Goal: Obtain resource: Download file/media

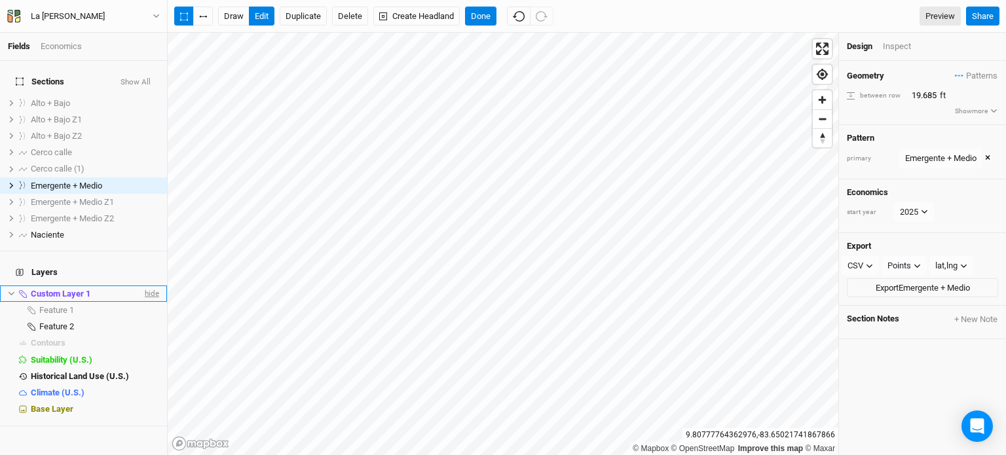
click at [142, 285] on span "hide" at bounding box center [150, 293] width 17 height 16
click at [144, 285] on span "show" at bounding box center [148, 293] width 21 height 16
click at [256, 18] on button "edit" at bounding box center [262, 17] width 26 height 20
click at [468, 14] on button "Done" at bounding box center [480, 17] width 31 height 20
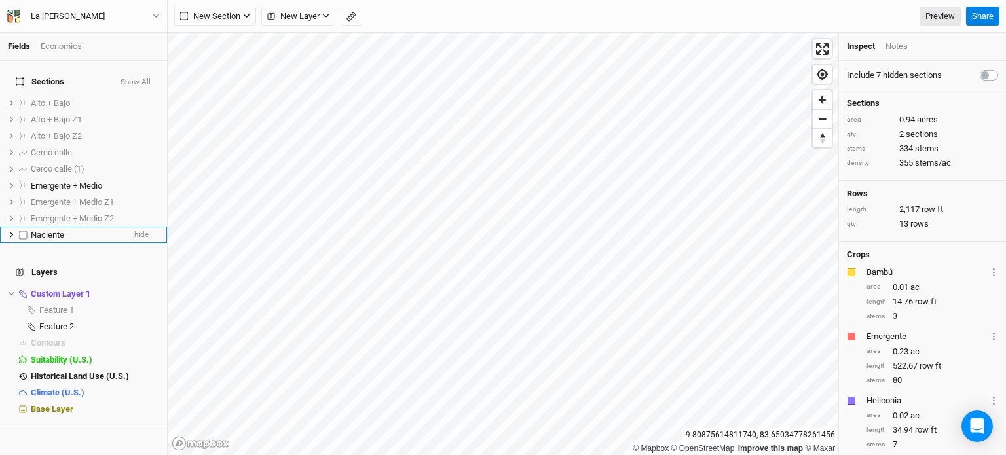
click at [134, 227] on span "hide" at bounding box center [141, 235] width 14 height 16
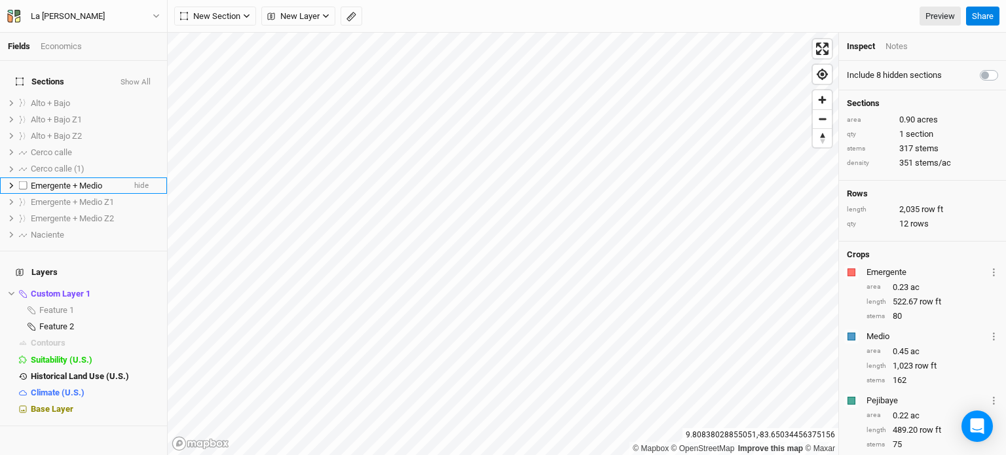
click at [94, 181] on span "Emergente + Medio" at bounding box center [66, 186] width 71 height 10
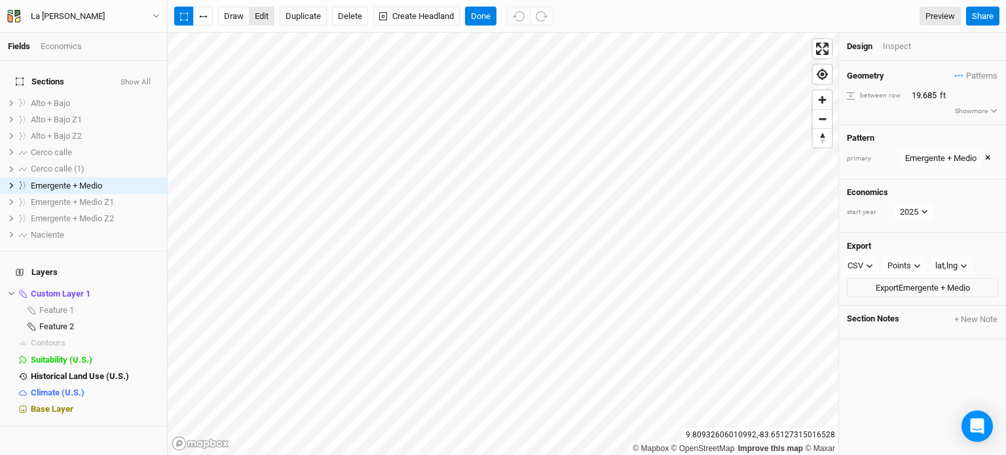
click at [270, 13] on button "edit" at bounding box center [262, 17] width 26 height 20
click at [485, 16] on button "Done" at bounding box center [480, 17] width 31 height 20
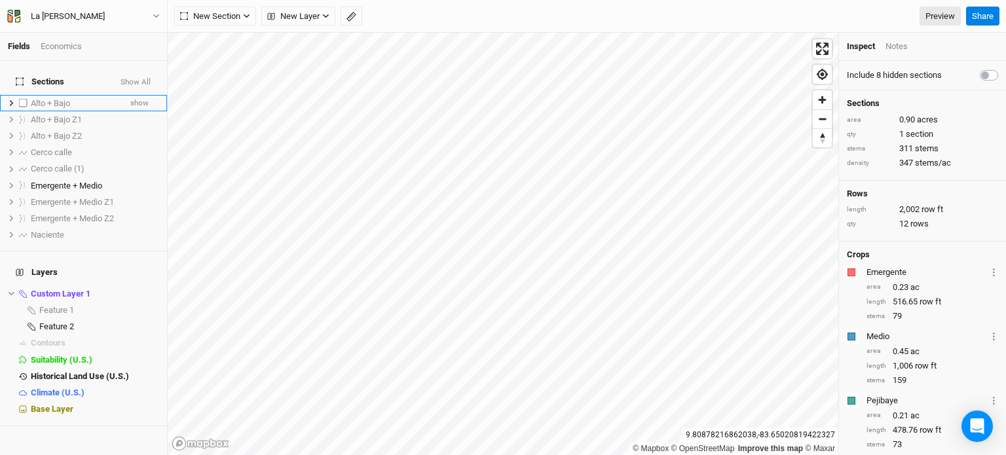
click at [87, 98] on div "Alto + Bajo" at bounding box center [75, 103] width 89 height 10
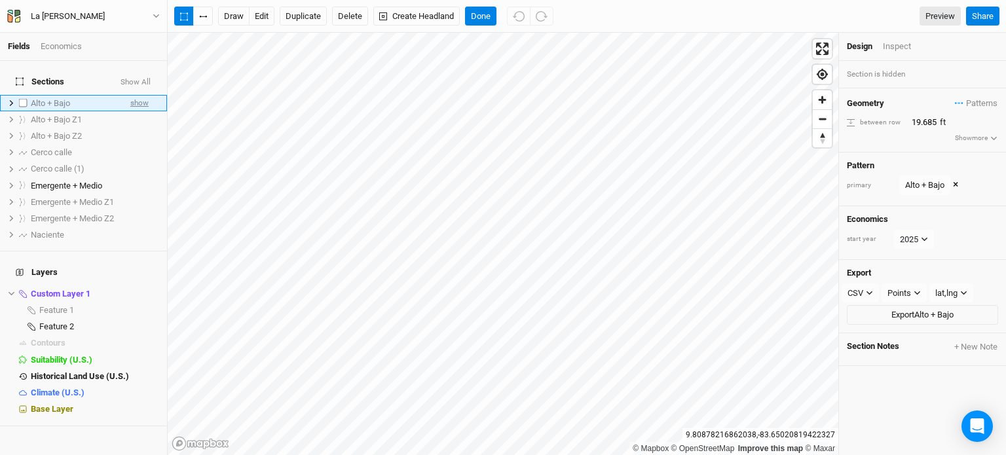
click at [130, 96] on span "show" at bounding box center [139, 103] width 18 height 16
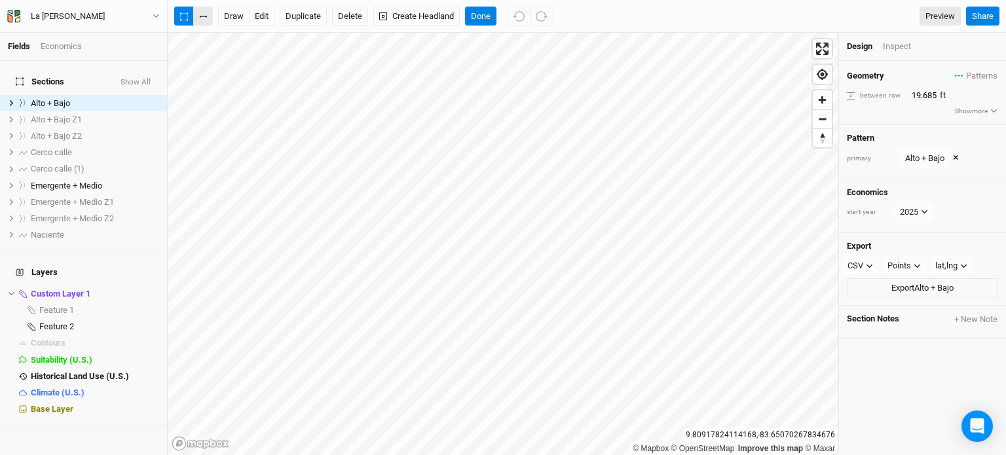
click at [208, 16] on button "button" at bounding box center [203, 17] width 20 height 20
click at [185, 22] on button "button" at bounding box center [184, 17] width 20 height 20
click at [200, 18] on button "button" at bounding box center [203, 17] width 20 height 20
click at [481, 22] on button "Done" at bounding box center [480, 17] width 31 height 20
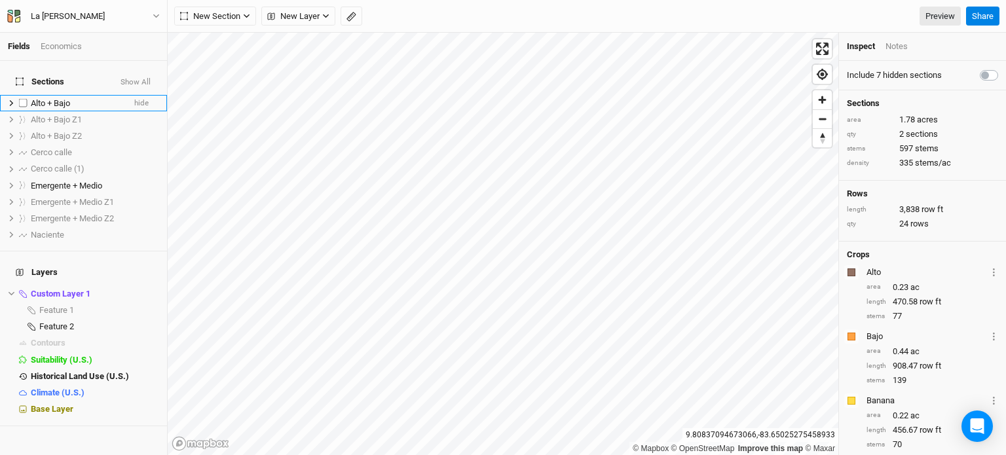
click at [68, 98] on span "Alto + Bajo" at bounding box center [50, 103] width 39 height 10
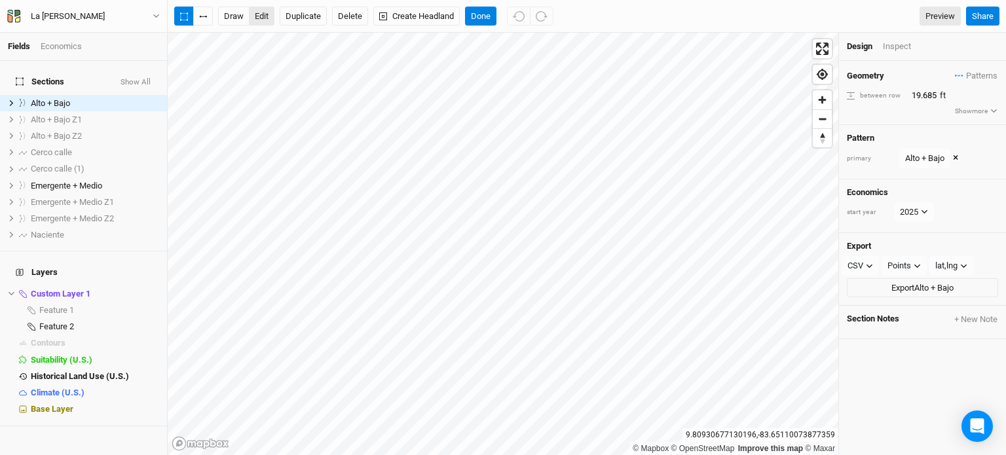
click at [253, 18] on button "edit" at bounding box center [262, 17] width 26 height 20
click at [483, 10] on button "Done" at bounding box center [480, 17] width 31 height 20
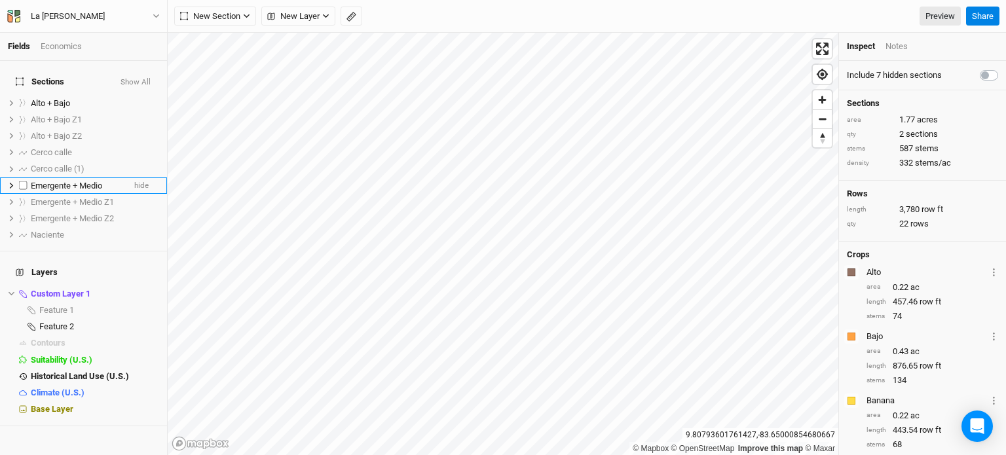
click at [81, 177] on li "Emergente + Medio hide" at bounding box center [83, 185] width 167 height 16
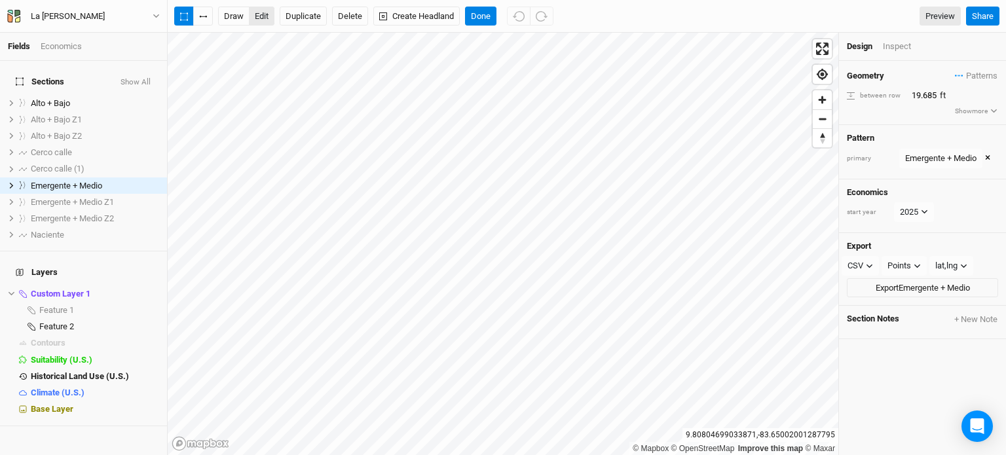
click at [265, 20] on button "edit" at bounding box center [262, 17] width 26 height 20
click at [714, 7] on div "Fields Economics Sections Show All Alto + Bajo hide Alto + Bajo Z1 show Alto + …" at bounding box center [503, 227] width 1006 height 455
click at [479, 12] on button "Done" at bounding box center [480, 17] width 31 height 20
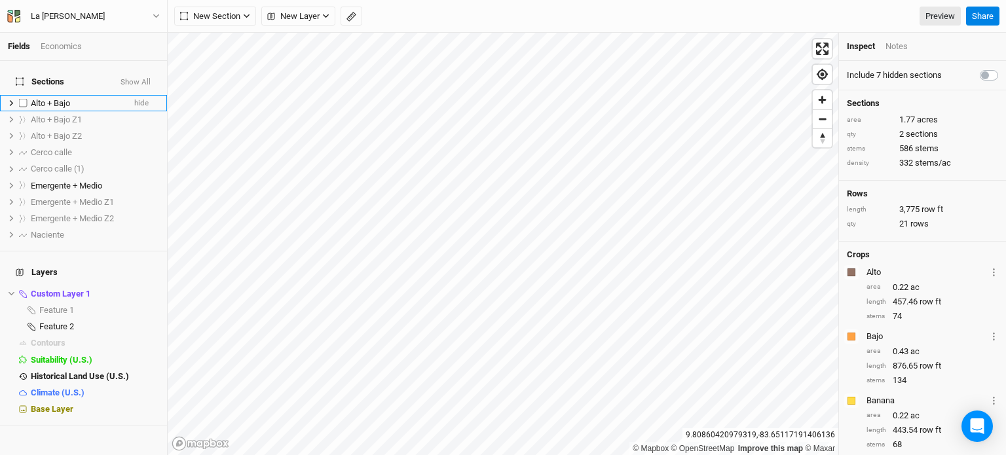
click at [73, 98] on div "Alto + Bajo" at bounding box center [77, 103] width 93 height 10
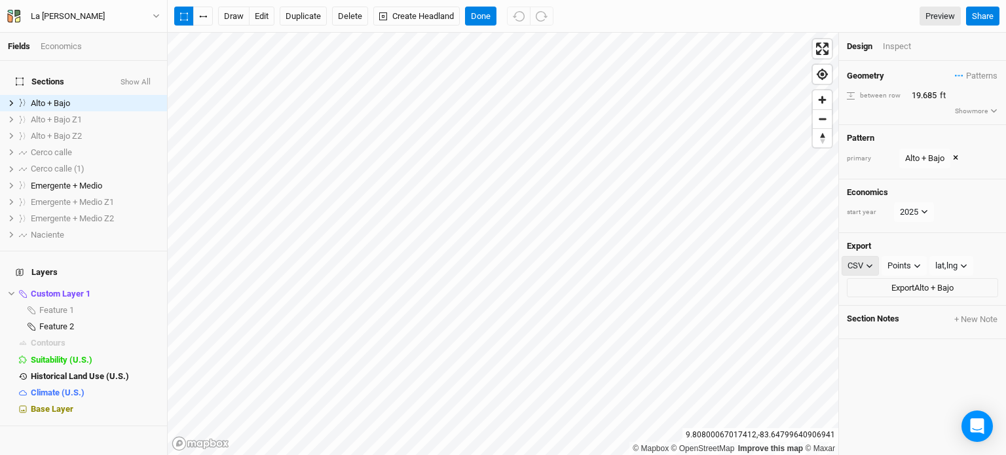
click at [862, 266] on div "CSV" at bounding box center [855, 265] width 16 height 13
click at [869, 325] on span "KML" at bounding box center [869, 331] width 22 height 15
click at [898, 266] on div "Points" at bounding box center [900, 265] width 24 height 13
click at [911, 295] on span "Points" at bounding box center [913, 291] width 29 height 15
click at [903, 282] on button "Export Alto + Bajo" at bounding box center [922, 288] width 151 height 20
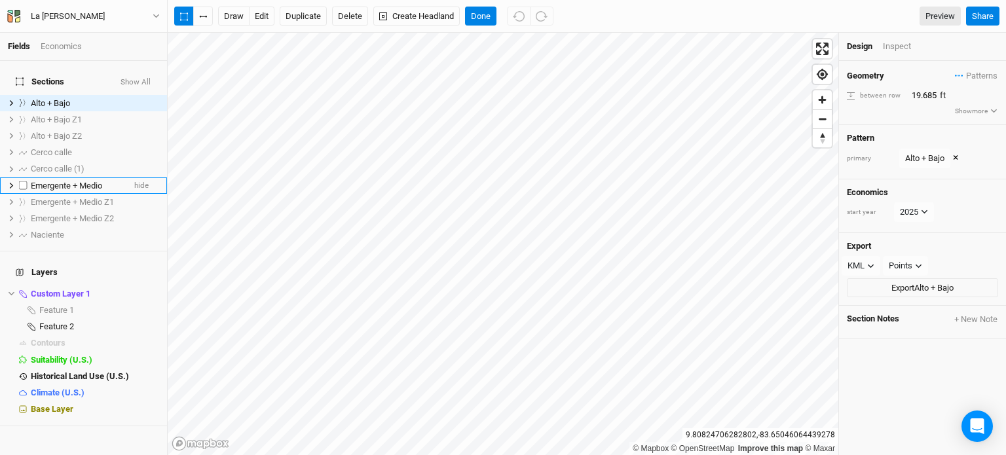
click at [101, 181] on span "Emergente + Medio" at bounding box center [66, 186] width 71 height 10
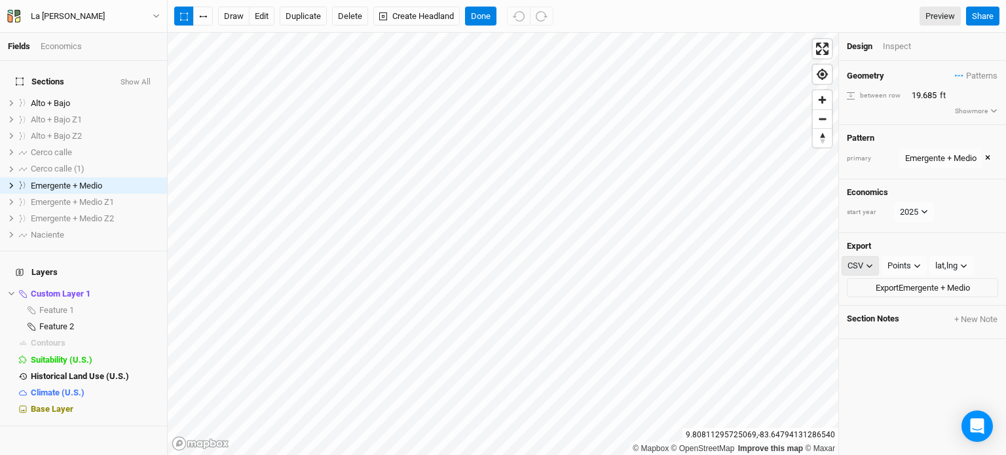
click at [858, 262] on div "CSV" at bounding box center [855, 265] width 16 height 13
click at [872, 325] on span "KML" at bounding box center [869, 331] width 22 height 15
click at [910, 266] on div "Points" at bounding box center [900, 265] width 24 height 13
click at [909, 285] on button "Export Emergente + Medio" at bounding box center [922, 288] width 151 height 20
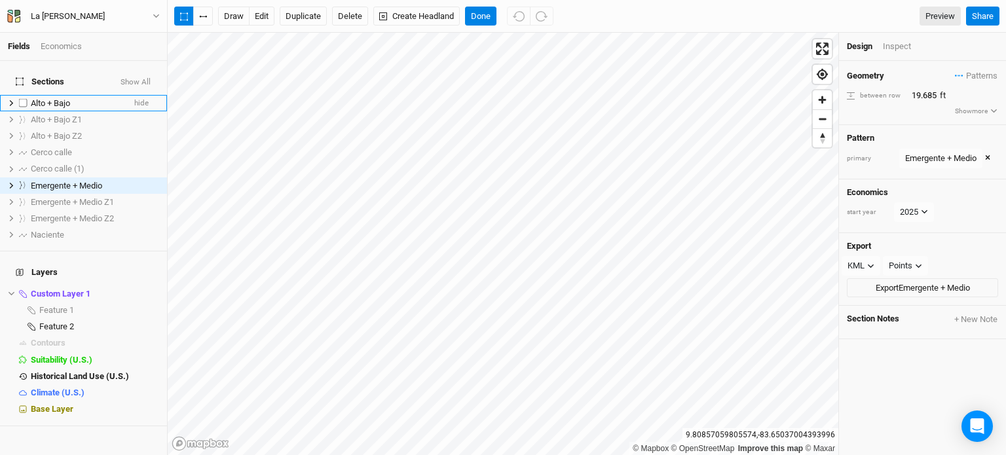
click at [86, 98] on div "Alto + Bajo" at bounding box center [77, 103] width 93 height 10
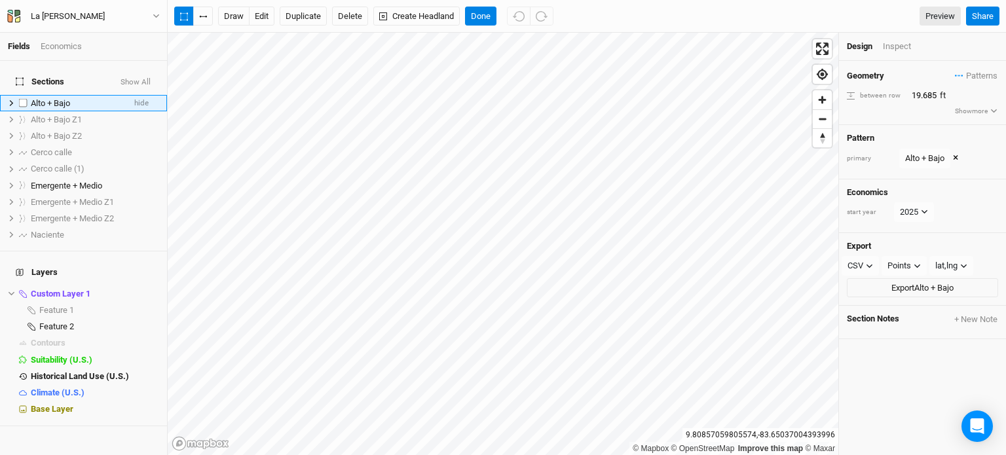
click at [8, 100] on button at bounding box center [11, 103] width 7 height 7
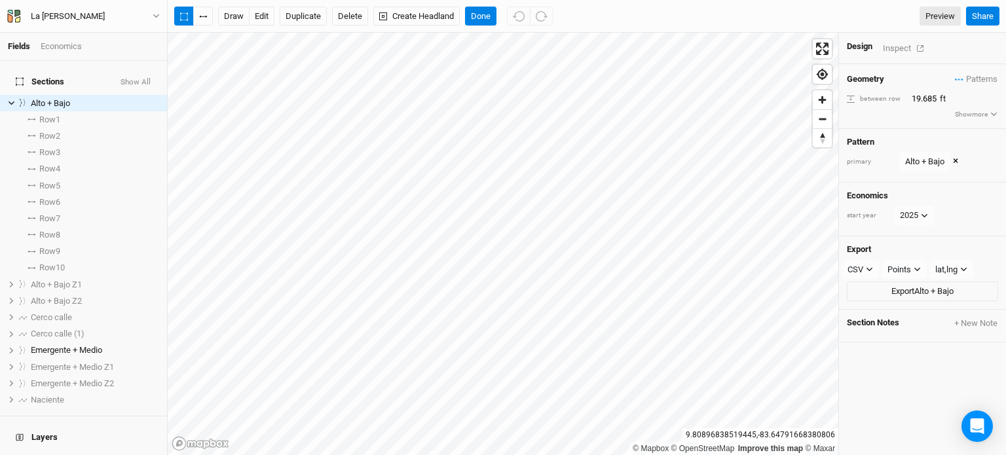
click at [894, 41] on div "Inspect" at bounding box center [906, 48] width 46 height 15
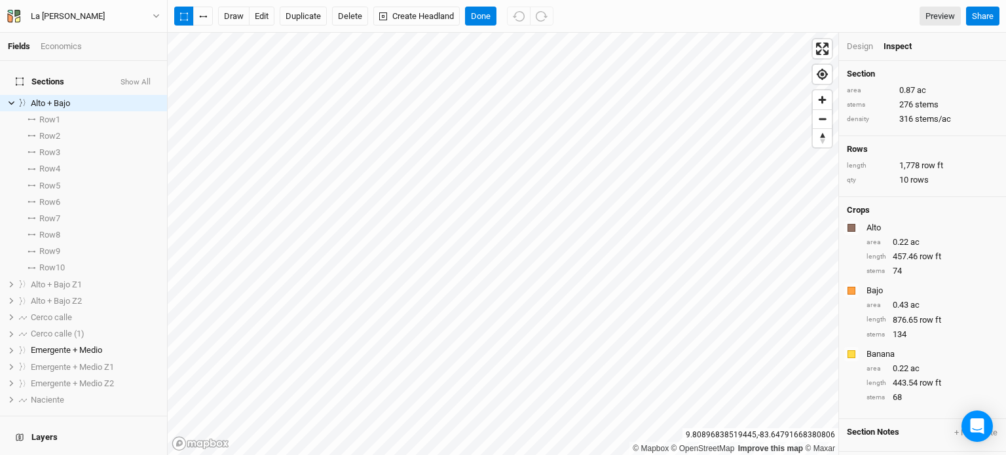
click at [866, 45] on div "Design" at bounding box center [860, 47] width 26 height 12
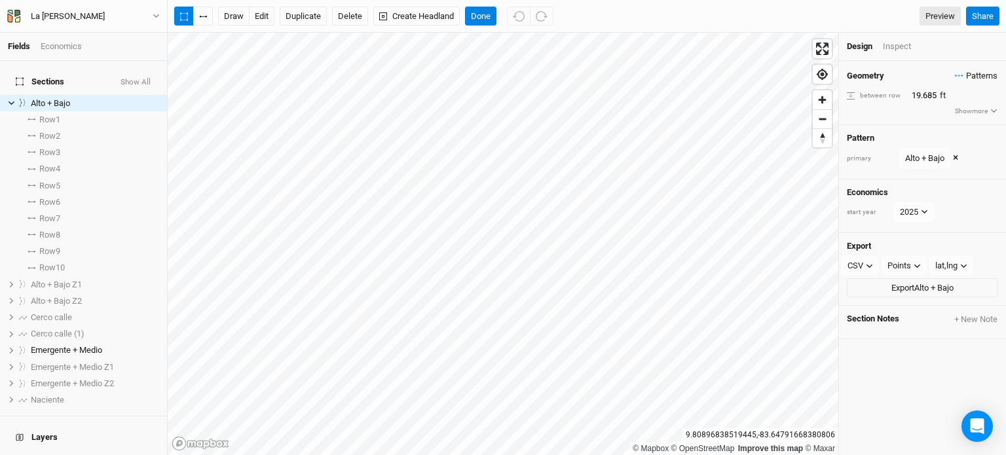
click at [966, 73] on span "Patterns" at bounding box center [976, 75] width 43 height 13
click at [948, 102] on button "Alto + Bajo" at bounding box center [917, 100] width 93 height 20
click at [970, 73] on span "Patterns" at bounding box center [976, 75] width 43 height 13
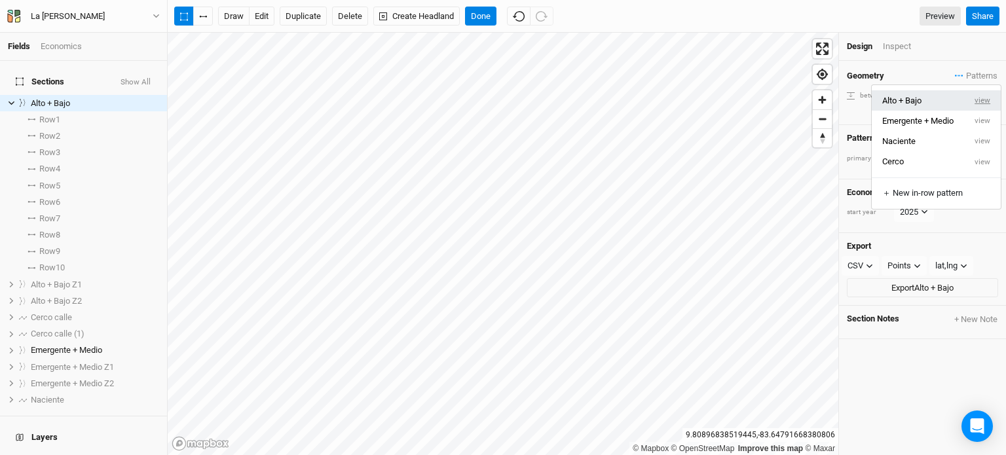
click at [983, 104] on button "view" at bounding box center [982, 100] width 36 height 20
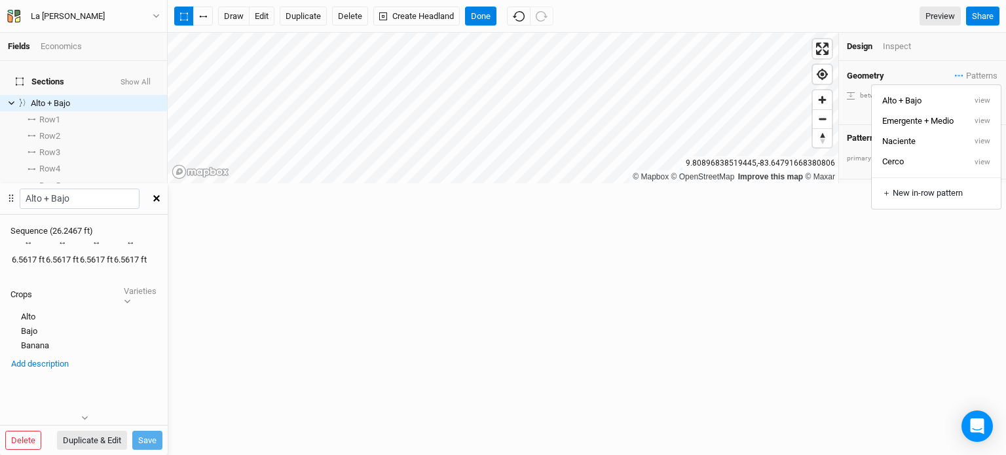
click at [45, 254] on div "6.5617 ft" at bounding box center [28, 260] width 33 height 12
click at [127, 431] on button "Duplicate & Edit" at bounding box center [92, 441] width 70 height 20
type input "Alto + Bajo 5"
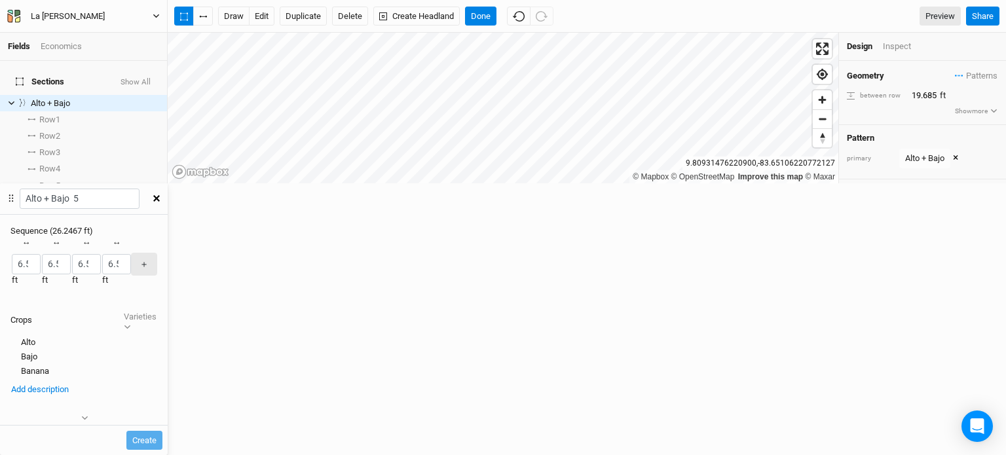
click at [152, 20] on button "La [PERSON_NAME]" at bounding box center [84, 16] width 154 height 14
click at [128, 107] on button "Metric" at bounding box center [126, 104] width 35 height 20
type input "6"
type input "2"
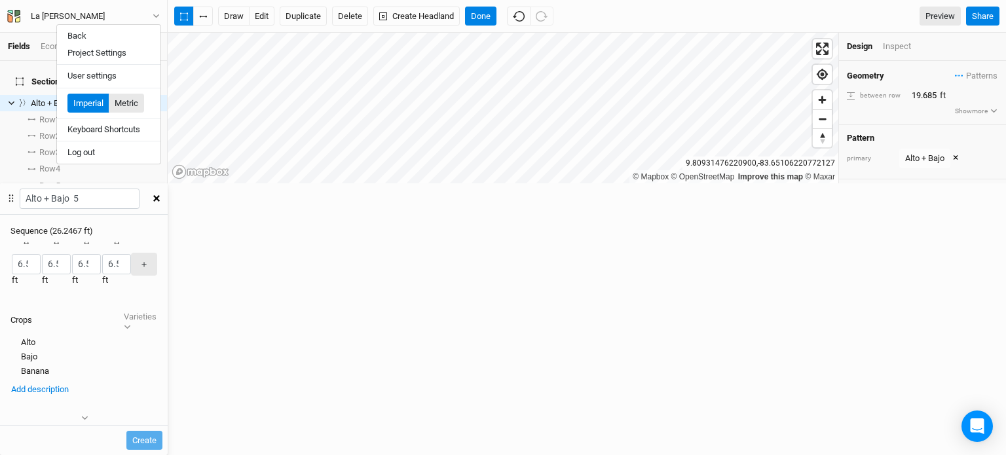
type input "2"
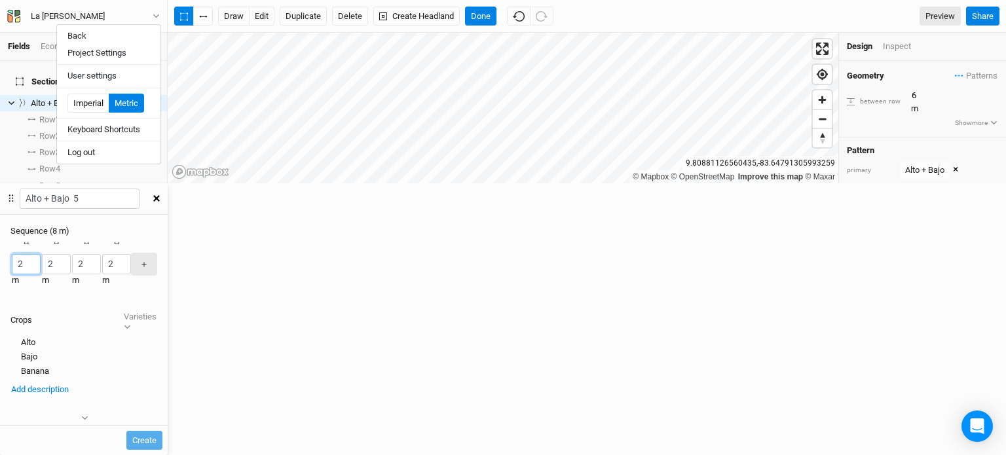
click at [41, 254] on input "2" at bounding box center [26, 264] width 29 height 20
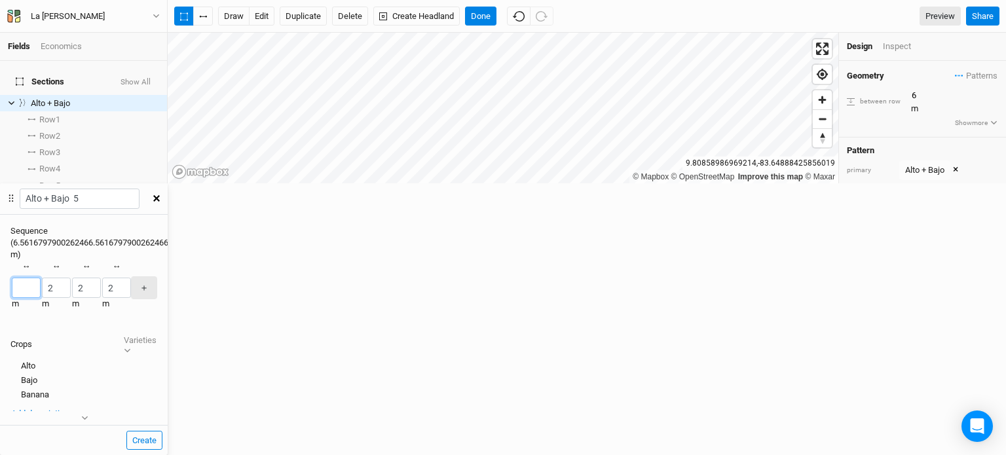
type input "1"
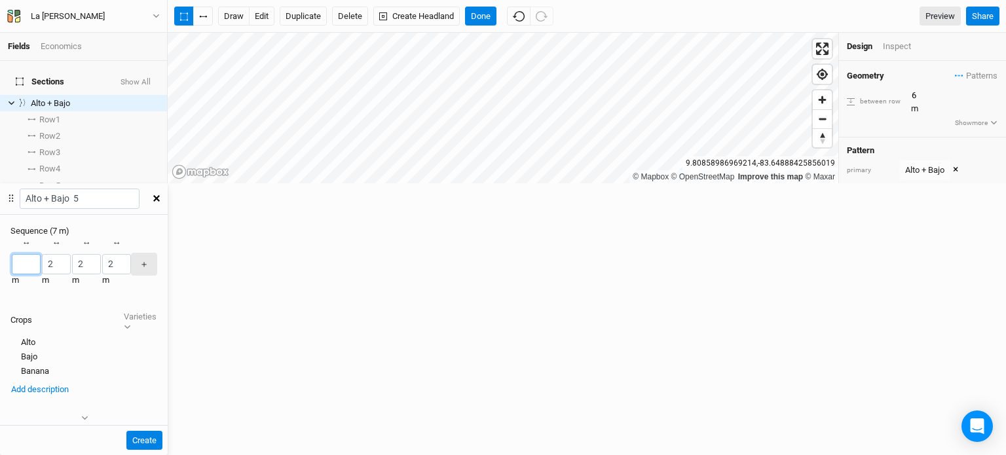
type input "5"
drag, startPoint x: 702, startPoint y: 124, endPoint x: 668, endPoint y: 138, distance: 37.0
click at [168, 237] on div "× Remove Recently Used Alto Bajo Bambú Banana Cardamomo Coco Emergente Frutal H…" at bounding box center [84, 272] width 168 height 70
type input "1.5"
click at [71, 254] on input "2" at bounding box center [56, 264] width 29 height 20
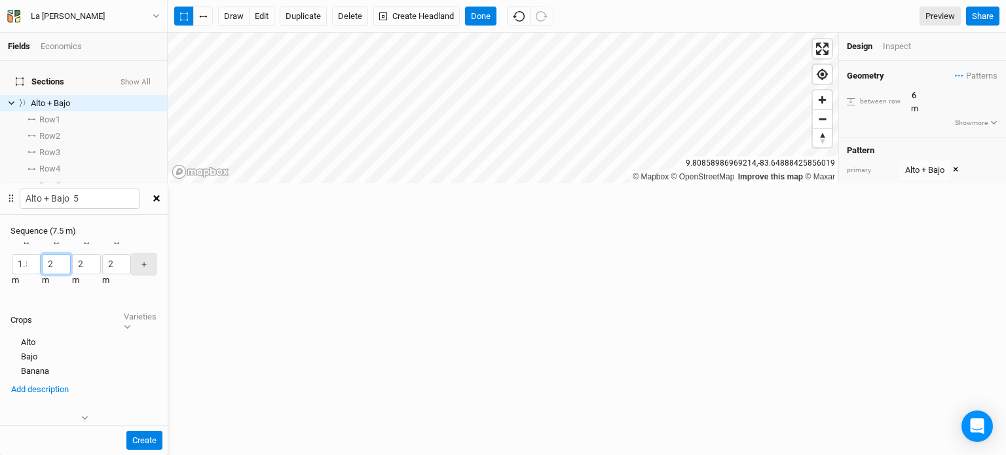
click at [71, 254] on input "2" at bounding box center [56, 264] width 29 height 20
paste input "1.5"
type input "1.5"
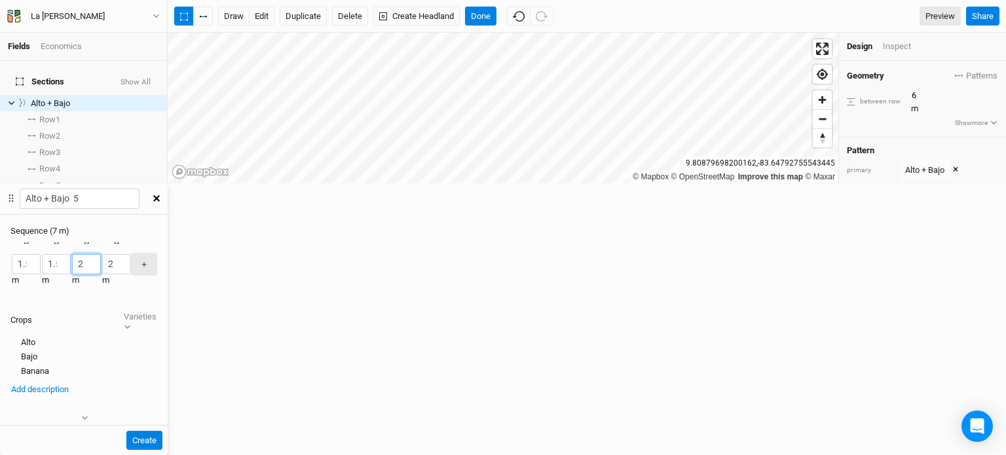
click at [101, 254] on input "2" at bounding box center [86, 264] width 29 height 20
paste input "1.5"
click at [101, 254] on input "21.5" at bounding box center [86, 264] width 29 height 20
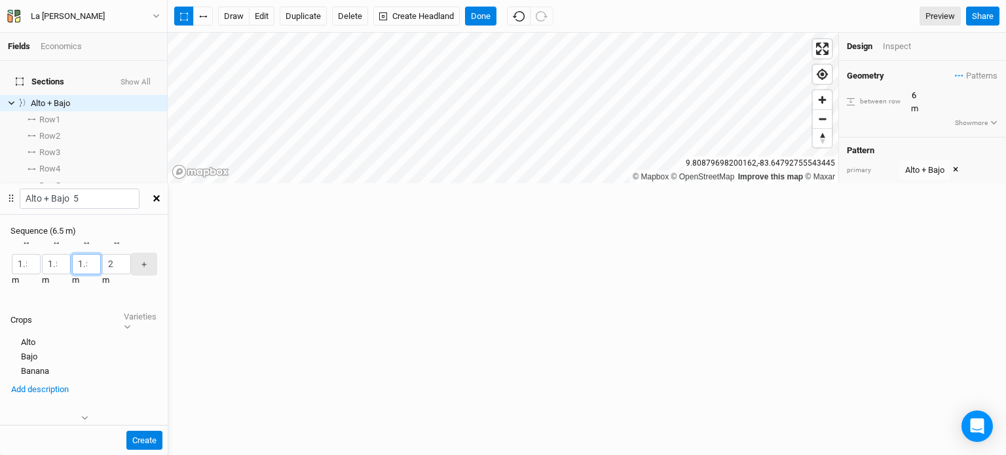
type input "1.5"
click at [131, 254] on input "2" at bounding box center [116, 264] width 29 height 20
drag, startPoint x: 774, startPoint y: 125, endPoint x: 754, endPoint y: 132, distance: 21.3
click at [168, 237] on div "× Remove Recently Used Alto Bajo Bambú Banana Cardamomo Coco Emergente Frutal H…" at bounding box center [84, 272] width 168 height 70
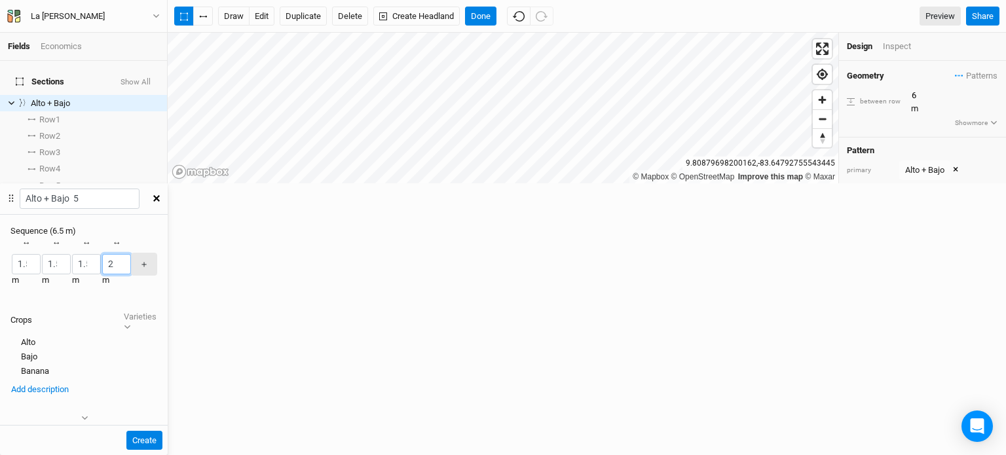
type input "1"
type input "5"
paste input "1.5"
type input "1.5"
click at [139, 189] on input "Alto + Bajo 5" at bounding box center [80, 199] width 120 height 20
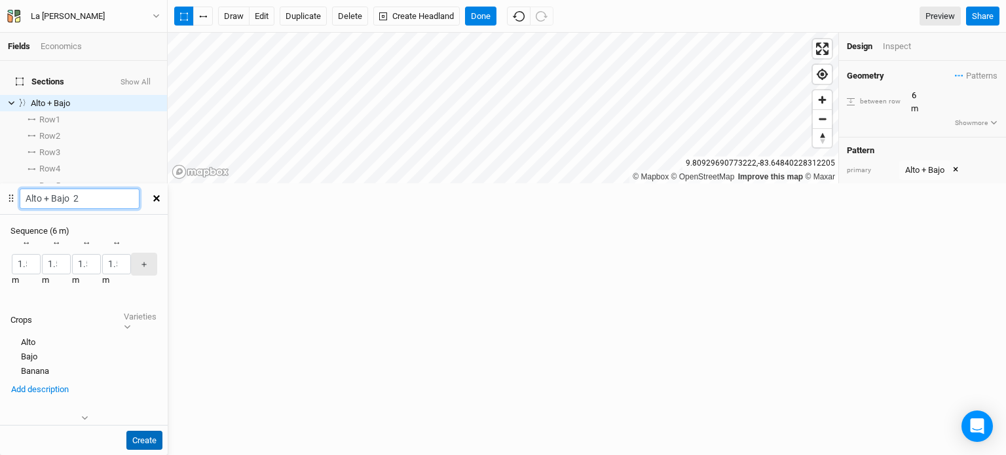
type input "Alto + Bajo 2"
click at [162, 431] on button "Create" at bounding box center [144, 441] width 36 height 20
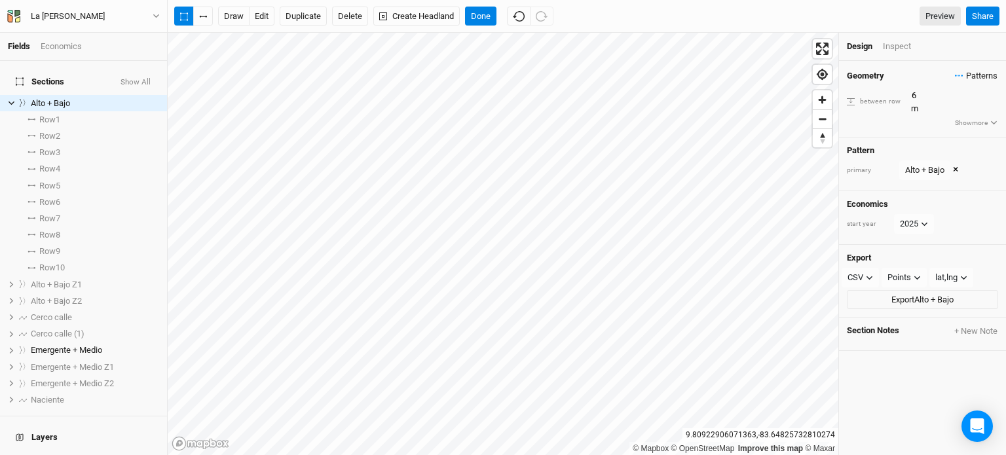
click at [966, 77] on span "Patterns" at bounding box center [976, 75] width 43 height 13
click at [946, 188] on button "Alto + Bajo 2" at bounding box center [917, 182] width 93 height 20
click at [8, 100] on icon at bounding box center [11, 103] width 7 height 7
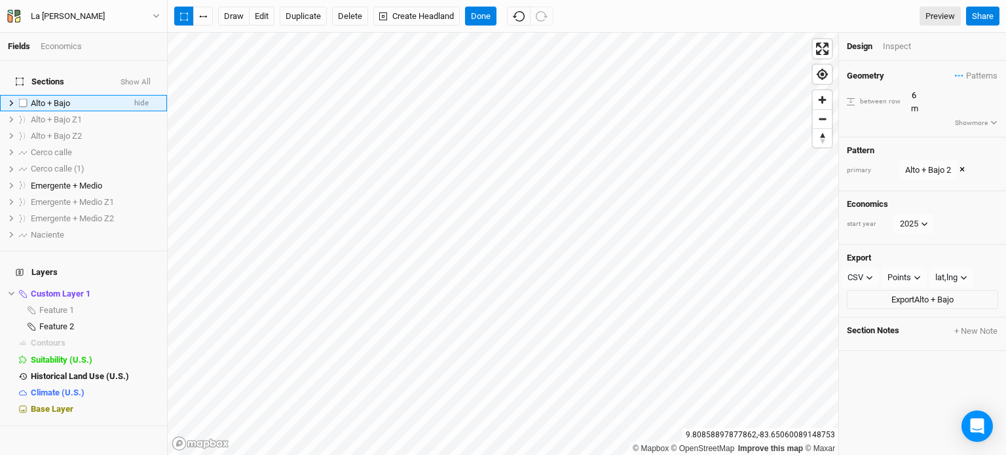
click at [106, 98] on div "Alto + Bajo" at bounding box center [77, 103] width 93 height 10
click at [866, 274] on icon "button" at bounding box center [869, 277] width 7 height 7
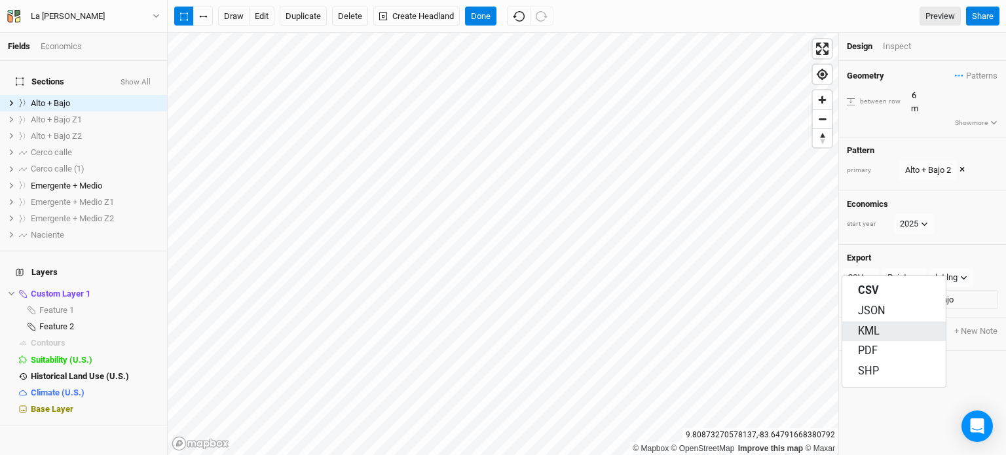
drag, startPoint x: 885, startPoint y: 323, endPoint x: 896, endPoint y: 299, distance: 26.4
click at [885, 322] on button "KML" at bounding box center [893, 331] width 103 height 20
click at [896, 290] on button "Export Alto + Bajo" at bounding box center [922, 300] width 151 height 20
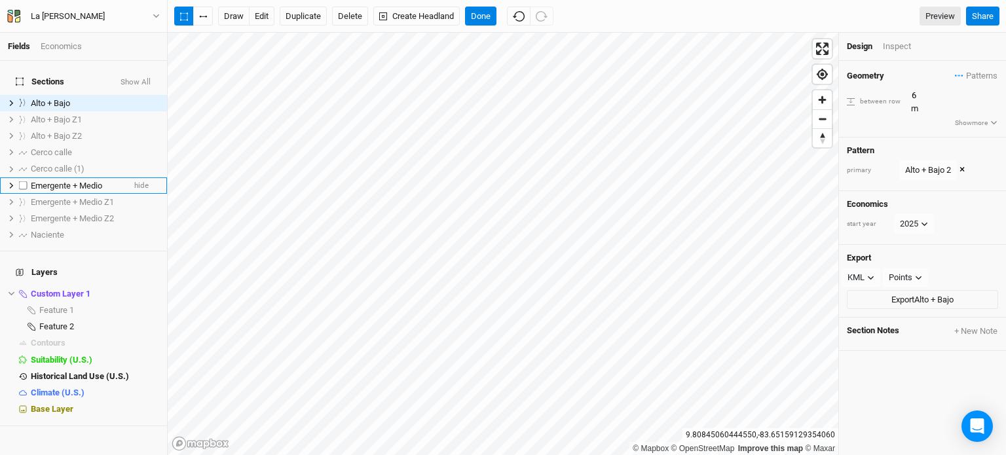
click at [96, 181] on span "Emergente + Medio" at bounding box center [66, 186] width 71 height 10
drag, startPoint x: 26, startPoint y: 87, endPoint x: 58, endPoint y: 95, distance: 33.0
click at [26, 95] on label at bounding box center [23, 103] width 16 height 16
click at [26, 99] on input "checkbox" at bounding box center [23, 103] width 9 height 9
checkbox input "true"
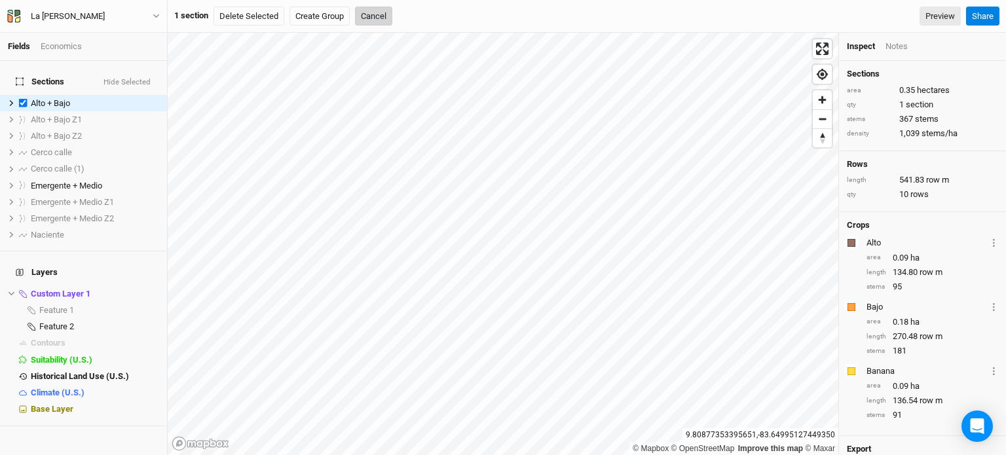
click at [380, 15] on button "Cancel" at bounding box center [373, 17] width 37 height 20
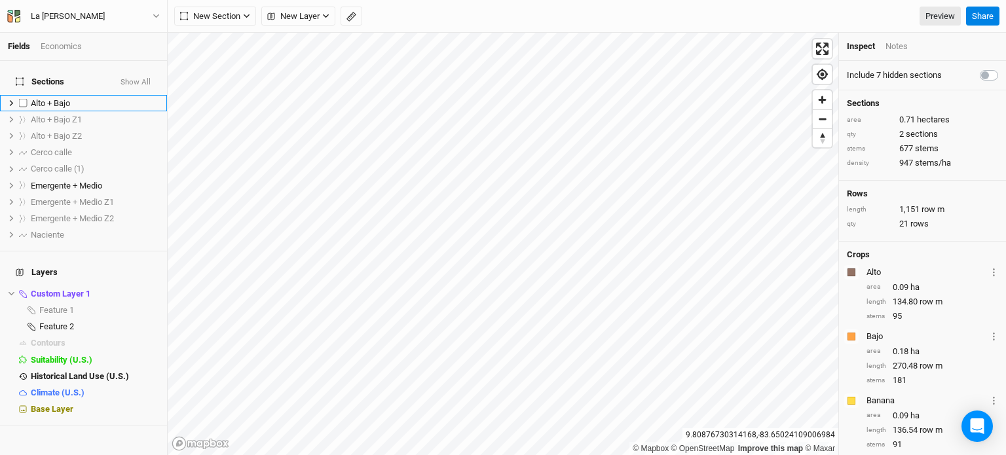
click at [56, 98] on span "Alto + Bajo" at bounding box center [50, 103] width 39 height 10
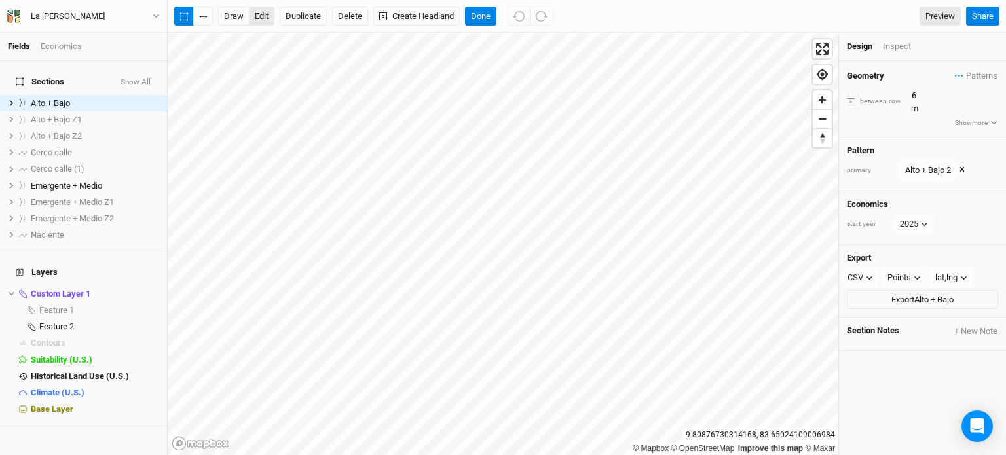
click at [256, 13] on button "edit" at bounding box center [262, 17] width 26 height 20
click at [272, 11] on button "edit" at bounding box center [262, 17] width 26 height 20
click at [263, 12] on button "edit" at bounding box center [262, 17] width 26 height 20
click at [208, 16] on button "button" at bounding box center [203, 17] width 20 height 20
drag, startPoint x: 201, startPoint y: 22, endPoint x: 236, endPoint y: 17, distance: 35.7
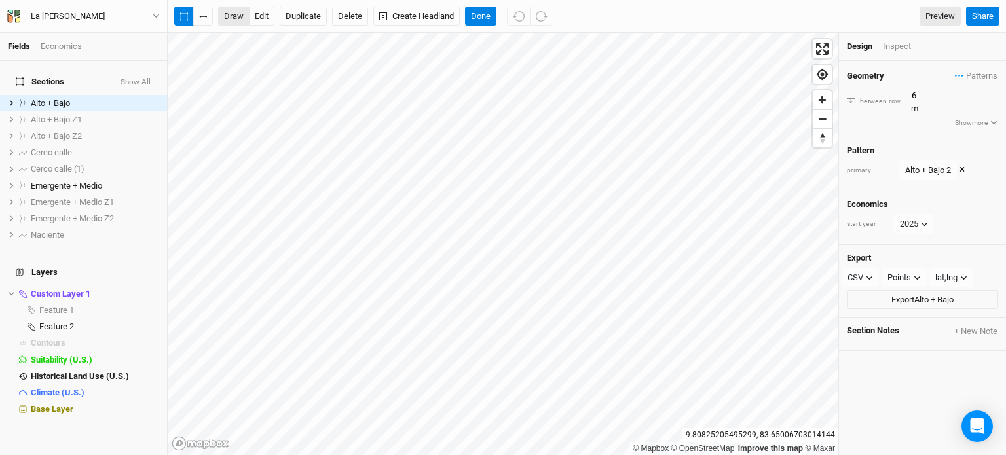
click at [202, 20] on button "button" at bounding box center [203, 17] width 20 height 20
click at [720, 452] on div "© Mapbox © OpenStreetMap Improve this map © Maxar" at bounding box center [503, 244] width 670 height 422
click at [521, 15] on icon "button" at bounding box center [519, 16] width 12 height 12
click at [484, 20] on button "Done" at bounding box center [480, 17] width 31 height 20
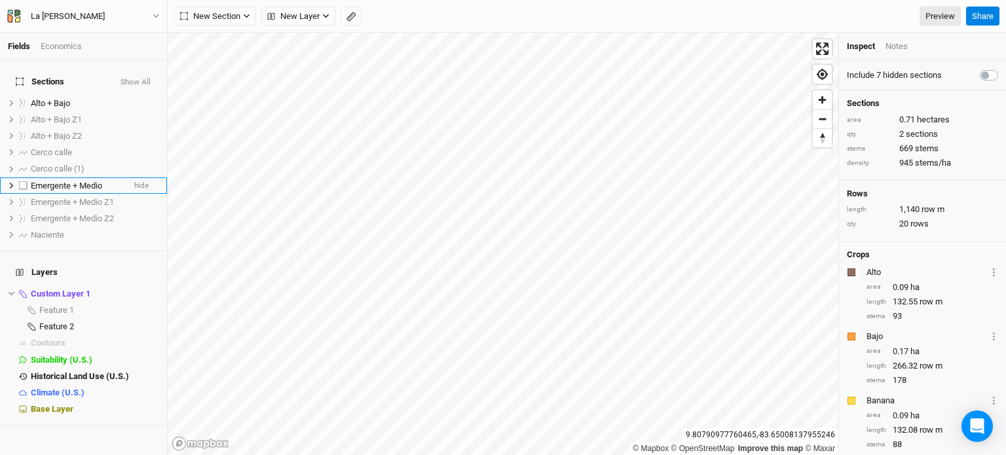
drag, startPoint x: 77, startPoint y: 175, endPoint x: 130, endPoint y: 128, distance: 70.9
click at [79, 181] on span "Emergente + Medio" at bounding box center [66, 186] width 71 height 10
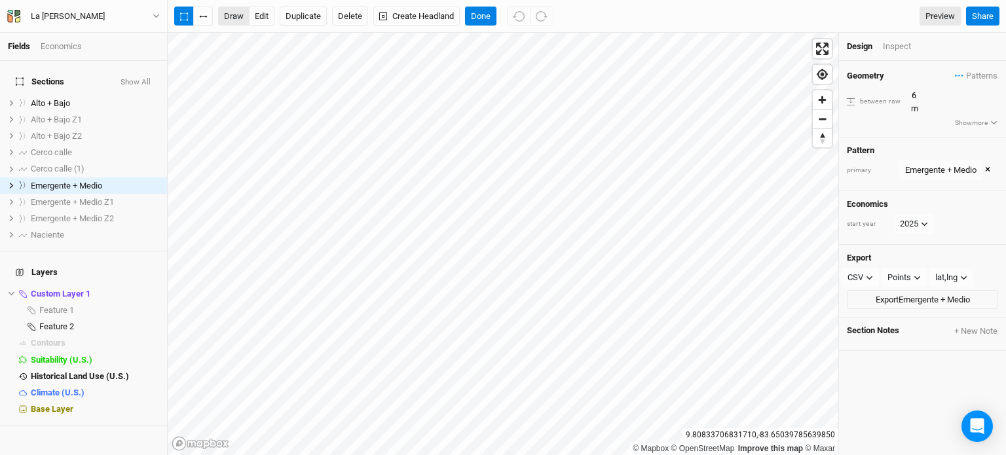
drag, startPoint x: 204, startPoint y: 16, endPoint x: 227, endPoint y: 12, distance: 22.6
click at [206, 16] on icon "button" at bounding box center [203, 17] width 8 height 2
click at [184, 18] on icon "button" at bounding box center [184, 16] width 8 height 9
click at [75, 98] on div "Alto + Bajo" at bounding box center [95, 103] width 128 height 10
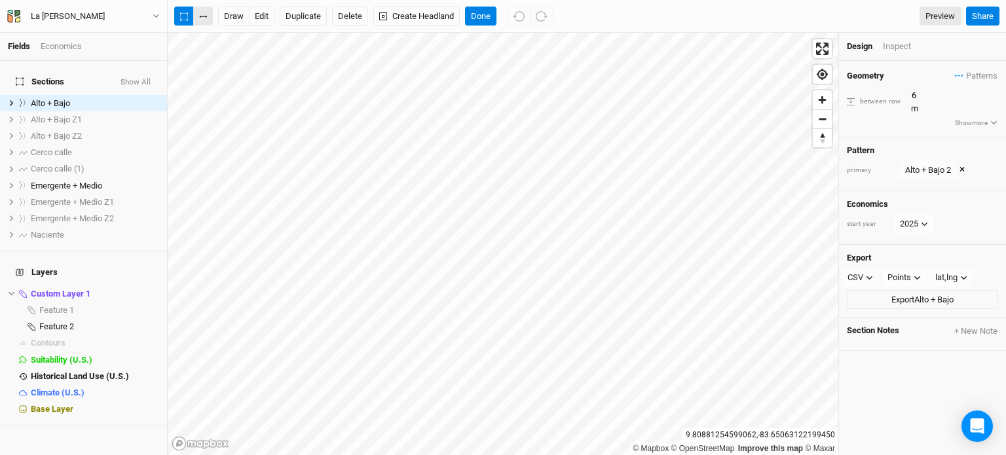
click at [206, 20] on button "button" at bounding box center [203, 17] width 20 height 20
click at [204, 18] on button "button" at bounding box center [203, 17] width 20 height 20
click at [199, 14] on button "button" at bounding box center [203, 17] width 20 height 20
click at [481, 18] on button "Done" at bounding box center [480, 17] width 31 height 20
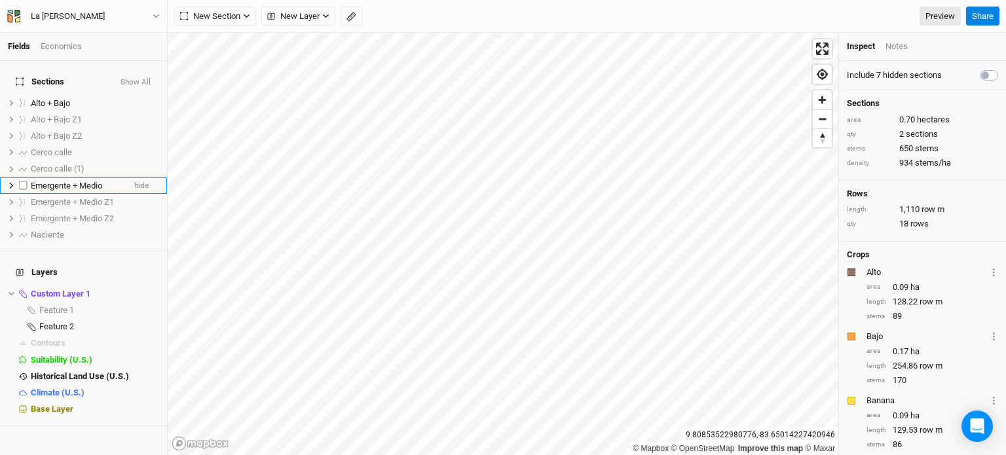
click at [95, 181] on span "Emergente + Medio" at bounding box center [66, 186] width 71 height 10
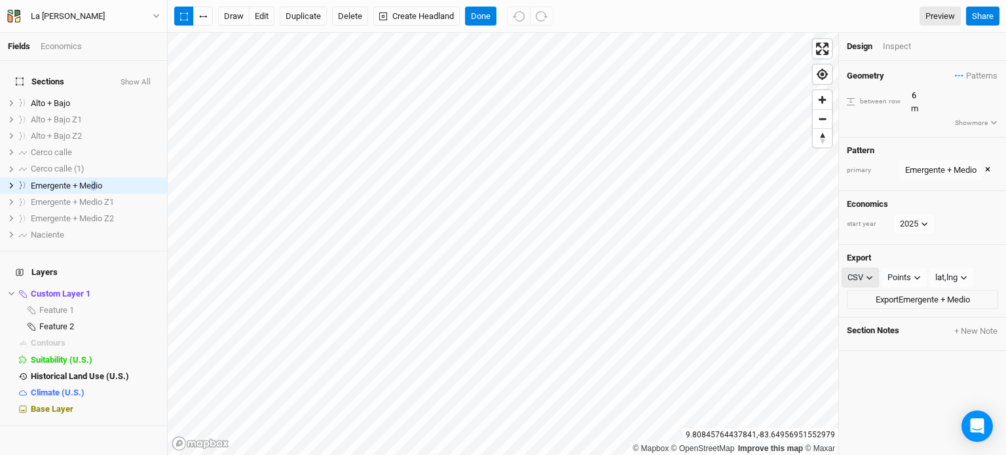
click at [860, 271] on div "CSV" at bounding box center [855, 277] width 16 height 13
click at [887, 326] on button "KML" at bounding box center [893, 331] width 103 height 20
click at [897, 290] on button "Export Emergente + Medio" at bounding box center [922, 300] width 151 height 20
click at [79, 98] on div "Alto + Bajo" at bounding box center [77, 103] width 93 height 10
click at [858, 271] on div "CSV" at bounding box center [855, 277] width 16 height 13
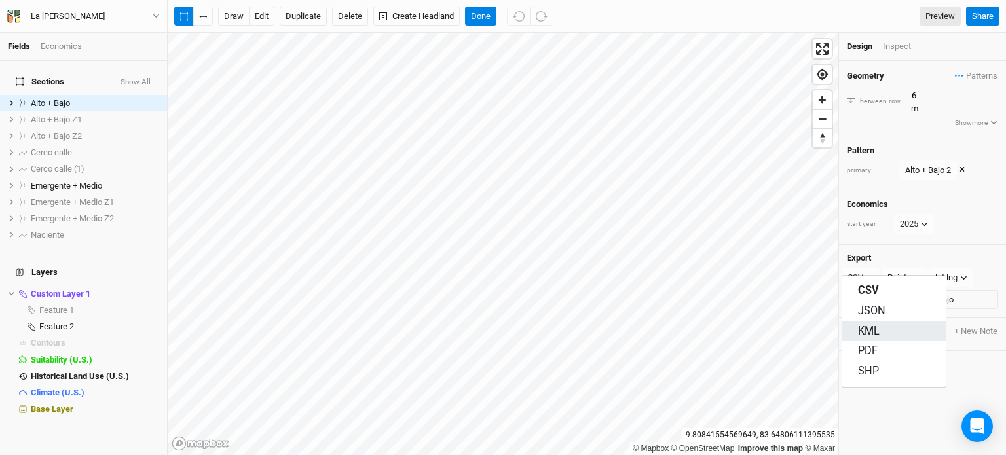
click at [864, 327] on span "KML" at bounding box center [869, 331] width 22 height 15
click at [891, 290] on button "Export Alto + Bajo" at bounding box center [922, 300] width 151 height 20
